Goal: Navigation & Orientation: Find specific page/section

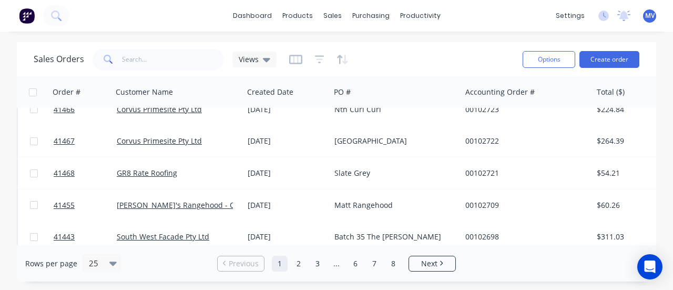
scroll to position [666, 0]
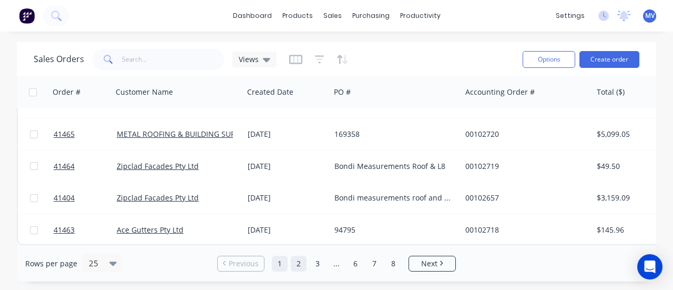
click at [301, 257] on link "2" at bounding box center [299, 264] width 16 height 16
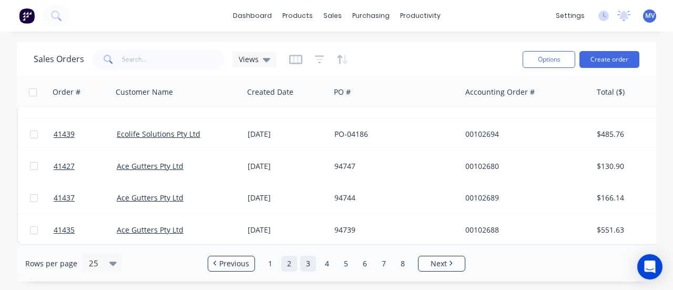
click at [304, 261] on link "3" at bounding box center [308, 264] width 16 height 16
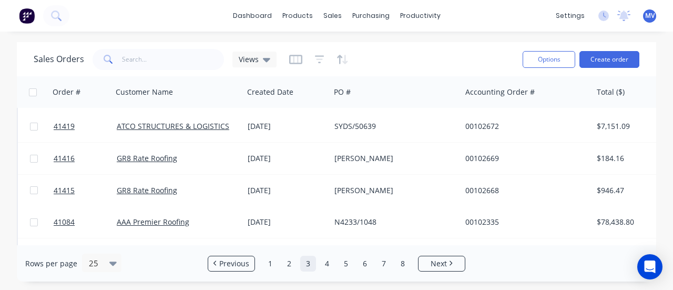
scroll to position [316, 0]
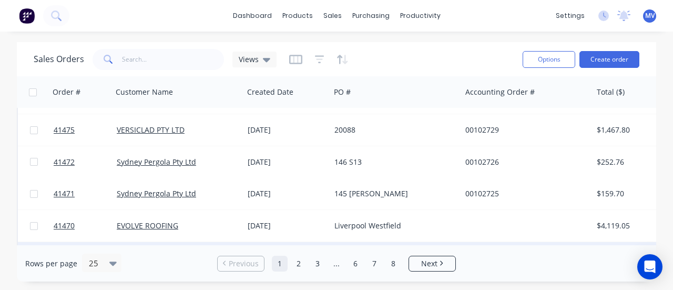
scroll to position [666, 0]
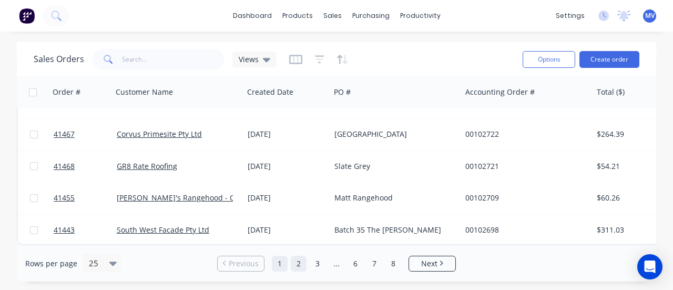
click at [298, 261] on link "2" at bounding box center [299, 264] width 16 height 16
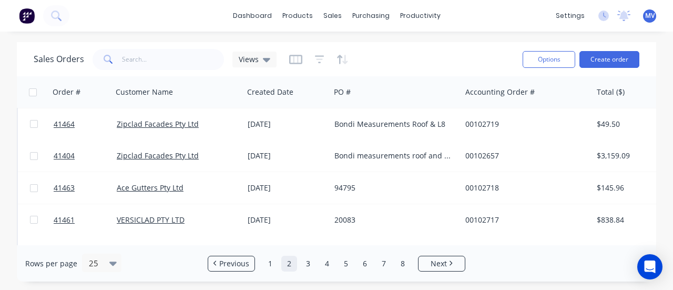
scroll to position [0, 0]
